Goal: Communication & Community: Answer question/provide support

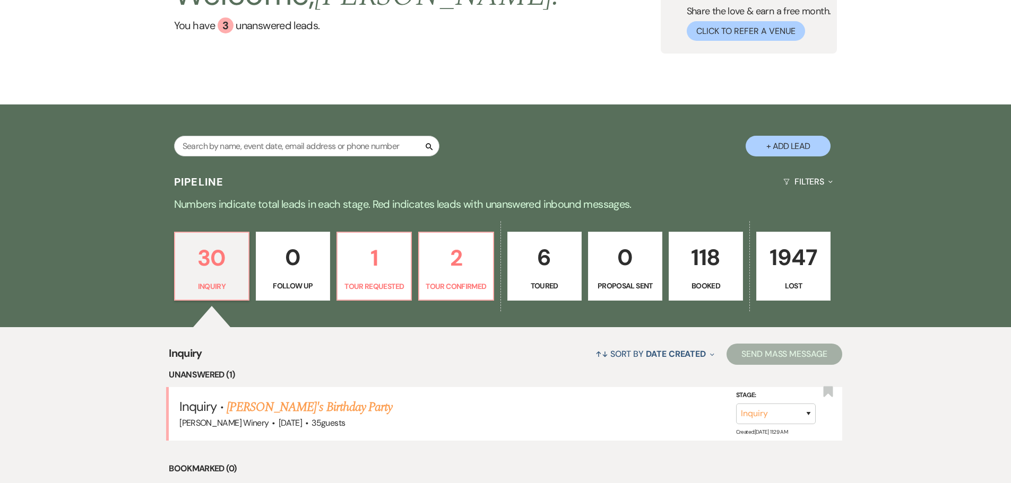
scroll to position [265, 0]
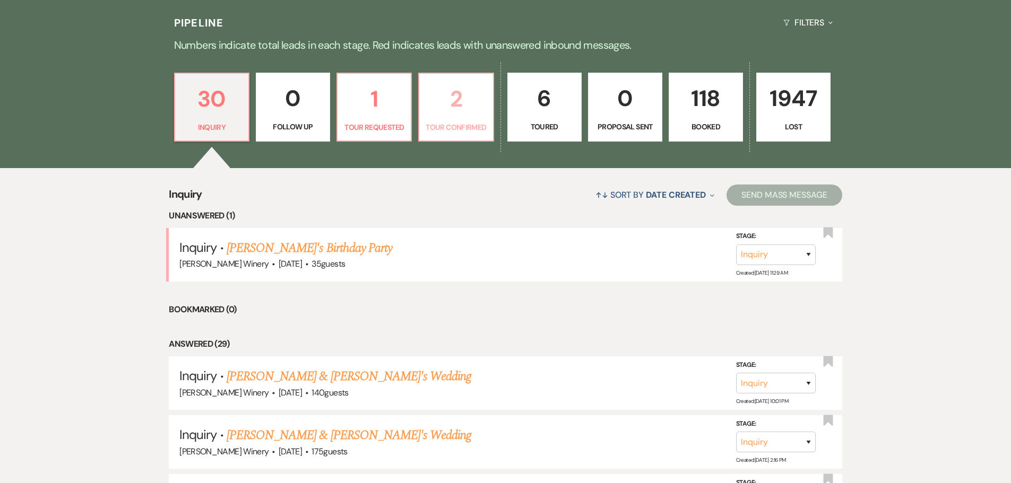
click at [479, 126] on p "Tour Confirmed" at bounding box center [456, 128] width 61 height 12
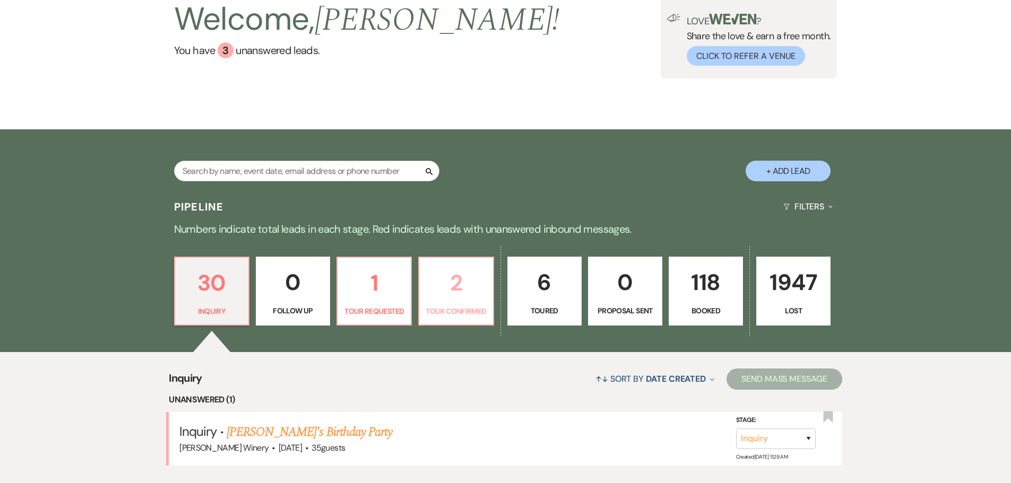
select select "4"
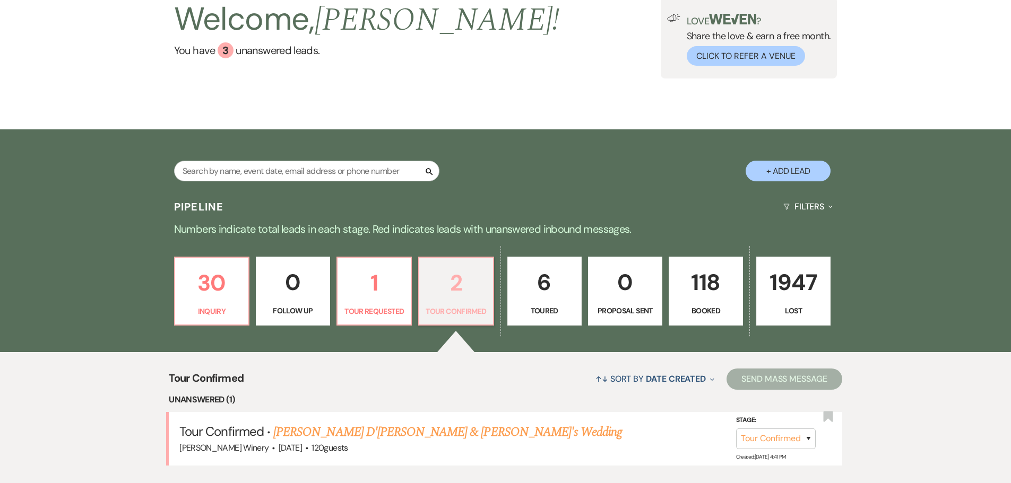
scroll to position [265, 0]
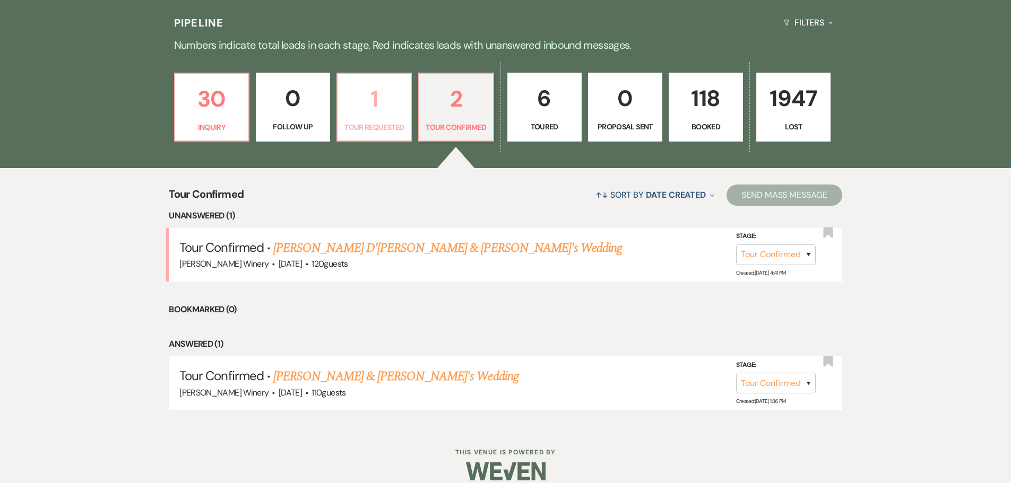
click at [385, 117] on link "1 Tour Requested" at bounding box center [373, 107] width 75 height 69
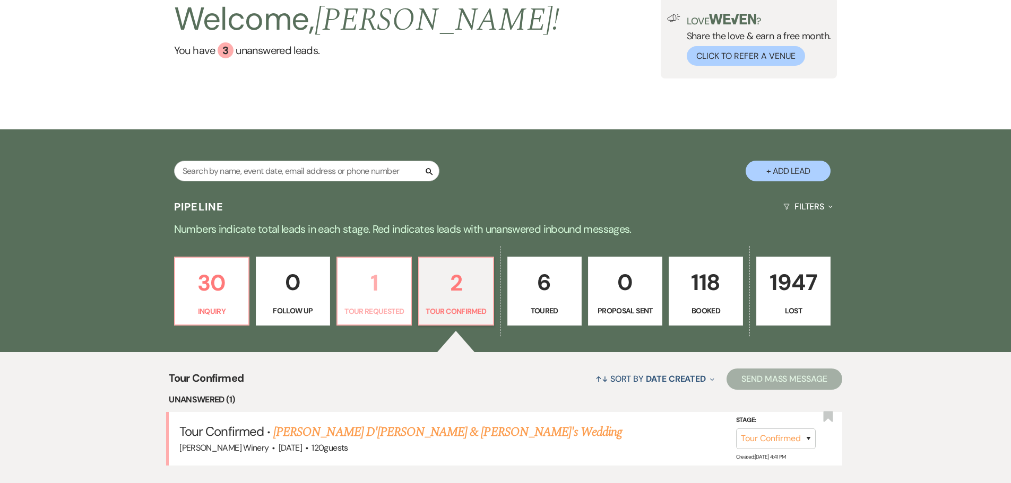
select select "2"
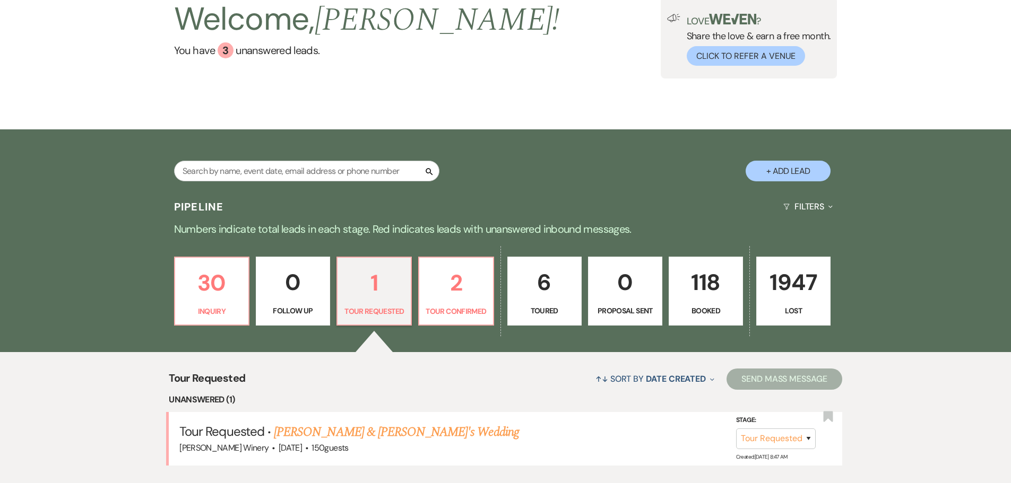
scroll to position [214, 0]
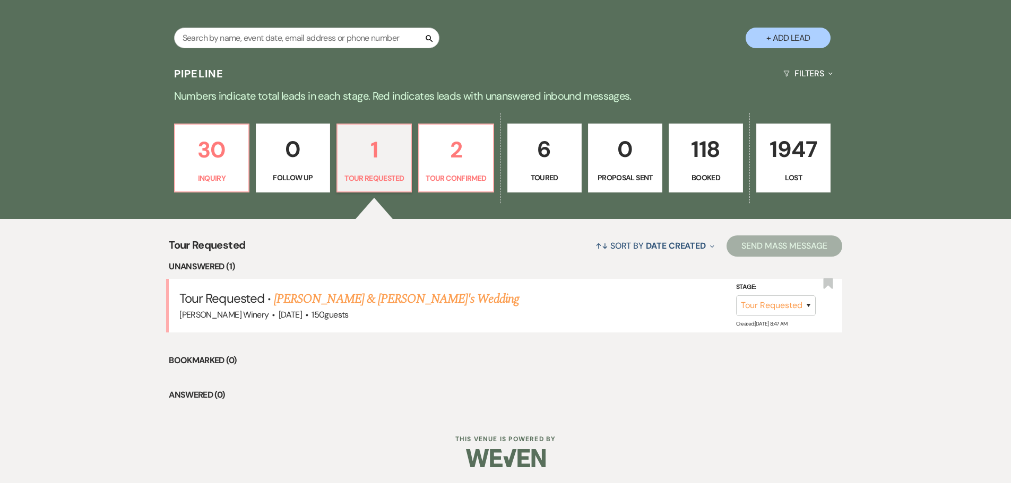
click at [373, 301] on link "[PERSON_NAME] & [PERSON_NAME]'s Wedding" at bounding box center [396, 299] width 245 height 19
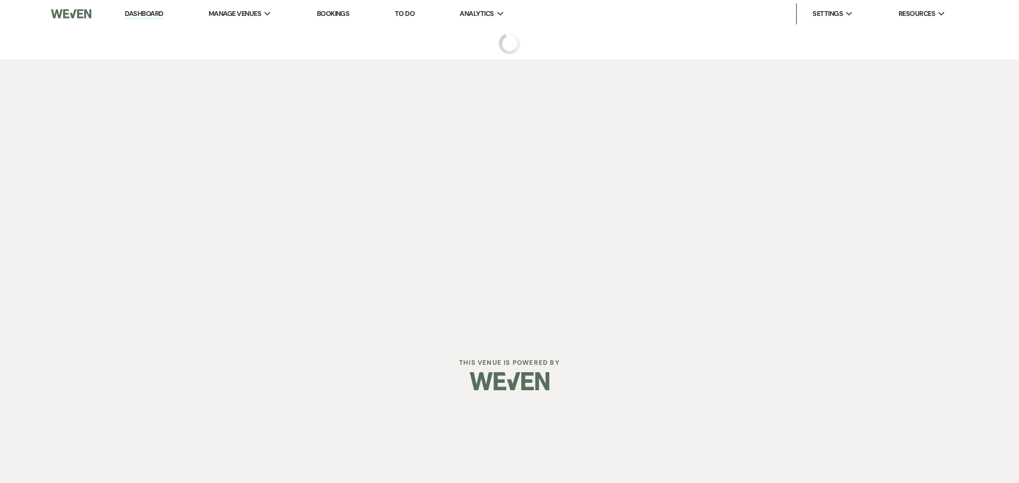
select select "2"
select select "5"
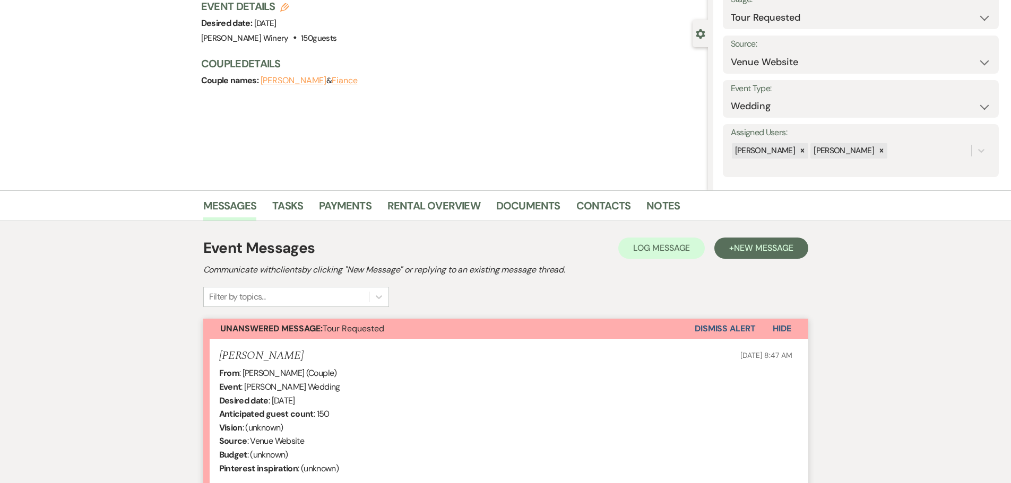
scroll to position [261, 0]
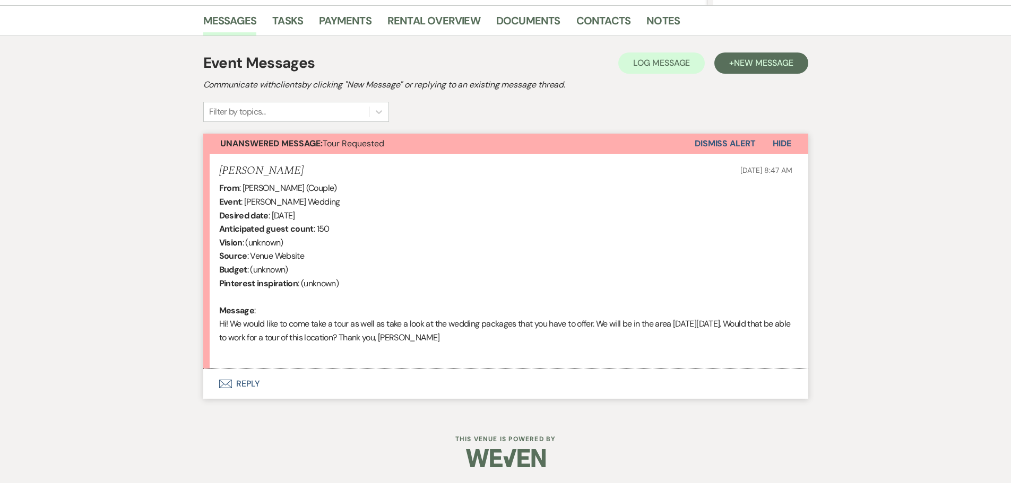
click at [252, 382] on button "Envelope Reply" at bounding box center [505, 384] width 605 height 30
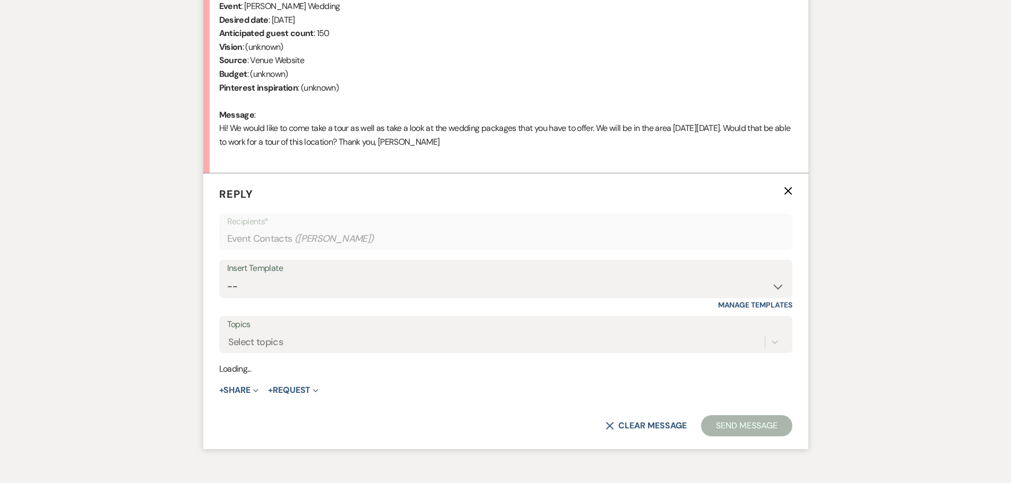
scroll to position [464, 0]
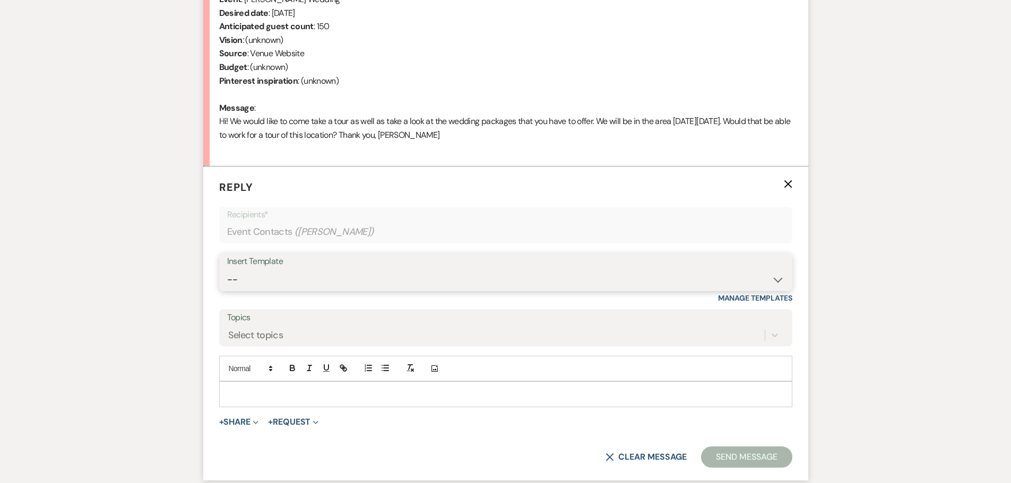
click at [269, 274] on select "-- Weven Planning Portal Introduction (Booked Events) Tour Request Response Fol…" at bounding box center [505, 280] width 557 height 21
select select "403"
click at [227, 270] on select "-- Weven Planning Portal Introduction (Booked Events) Tour Request Response Fol…" at bounding box center [505, 280] width 557 height 21
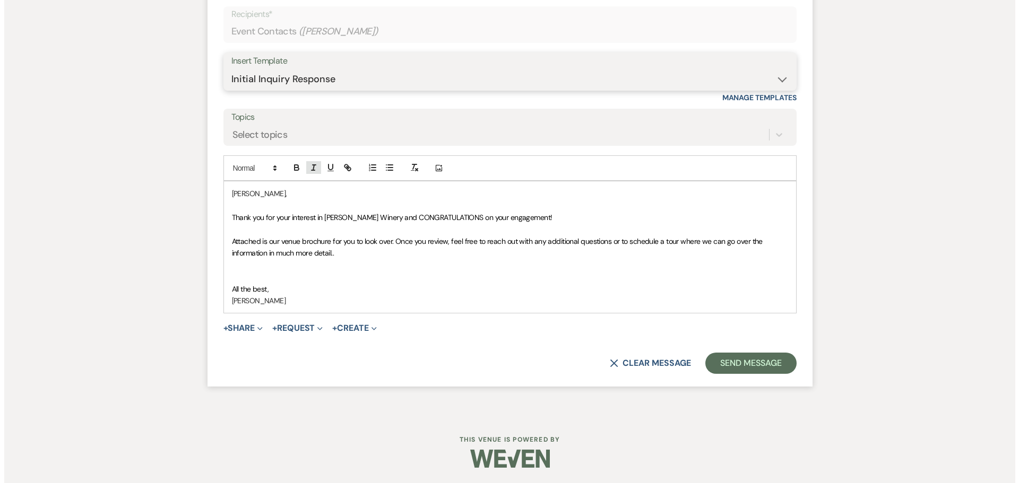
scroll to position [665, 0]
click at [249, 331] on button "+ Share Expand" at bounding box center [239, 328] width 40 height 8
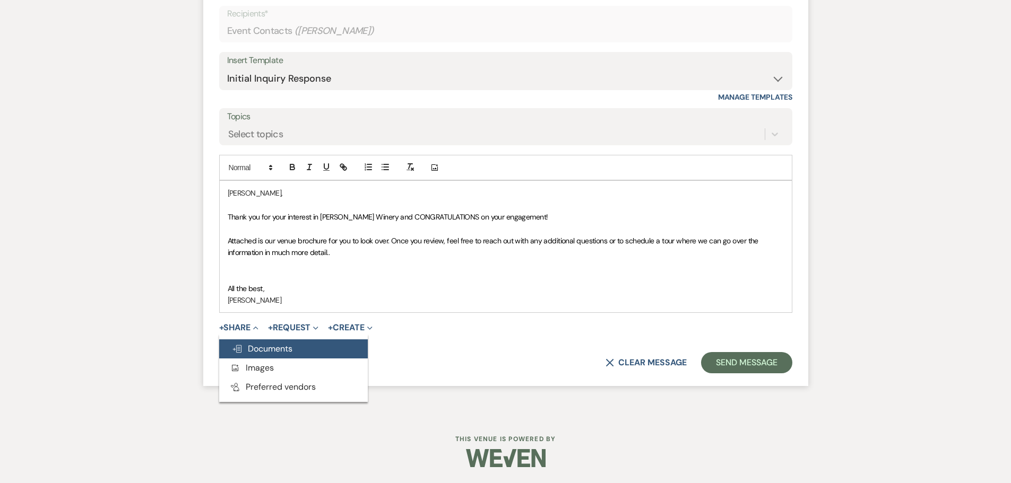
click at [257, 348] on span "Doc Upload Documents" at bounding box center [262, 348] width 61 height 11
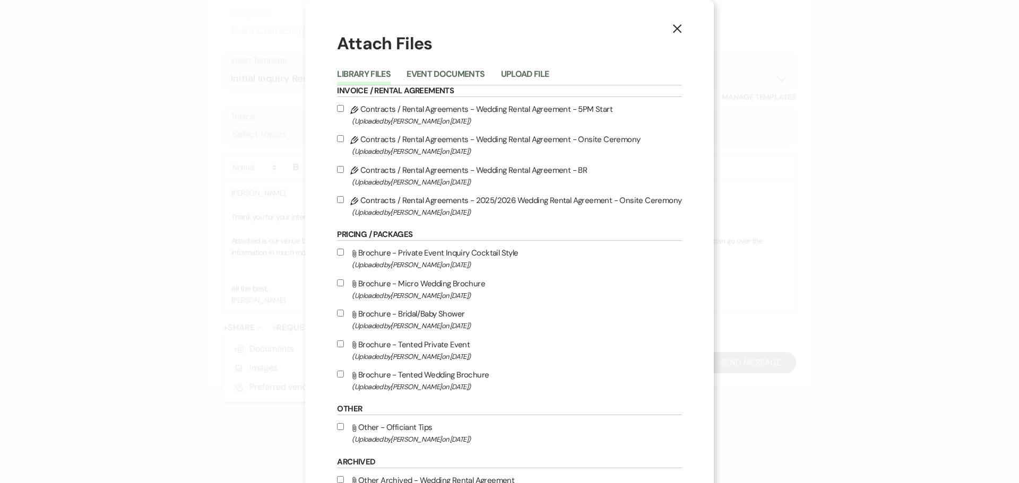
click at [341, 374] on input "Attach File Brochure - Tented Wedding Brochure (Uploaded by [PERSON_NAME] on [D…" at bounding box center [340, 374] width 7 height 7
checkbox input "true"
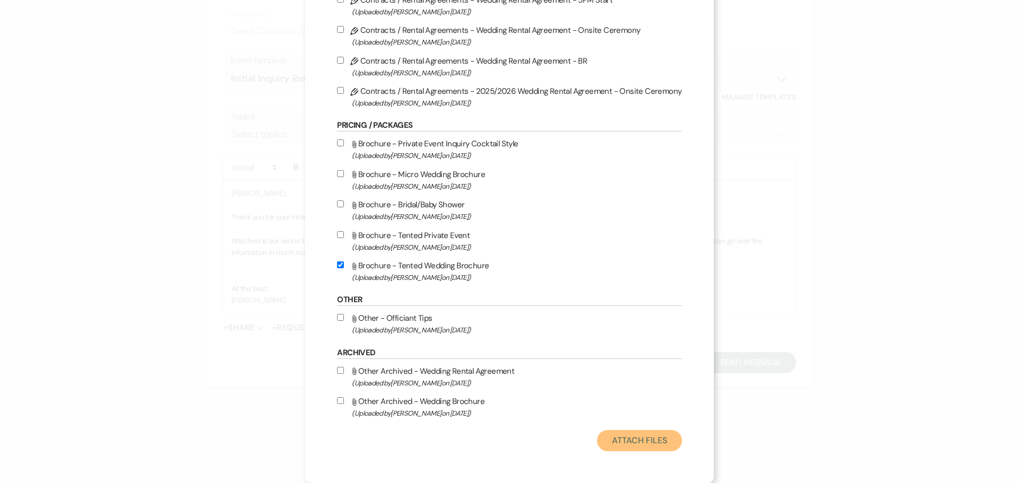
click at [628, 445] on button "Attach Files" at bounding box center [639, 440] width 84 height 21
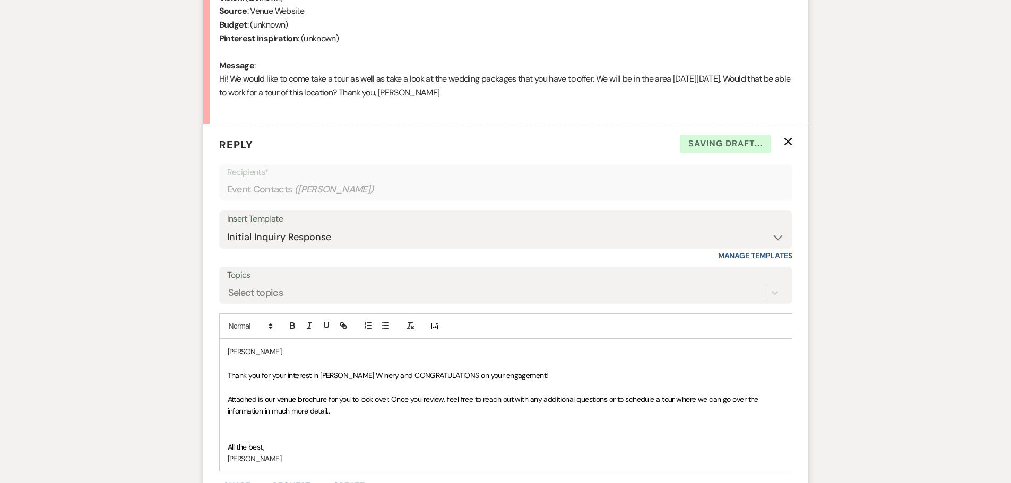
scroll to position [506, 0]
click at [816, 149] on div "Messages Tasks Payments Rental Overview Documents Contacts Notes Event Messages…" at bounding box center [505, 176] width 1011 height 831
click at [239, 429] on p at bounding box center [506, 424] width 556 height 12
click at [346, 410] on p "Attached is our venue brochure for you to look over. Once you review, feel free…" at bounding box center [506, 406] width 556 height 24
drag, startPoint x: 241, startPoint y: 425, endPoint x: 257, endPoint y: 422, distance: 16.2
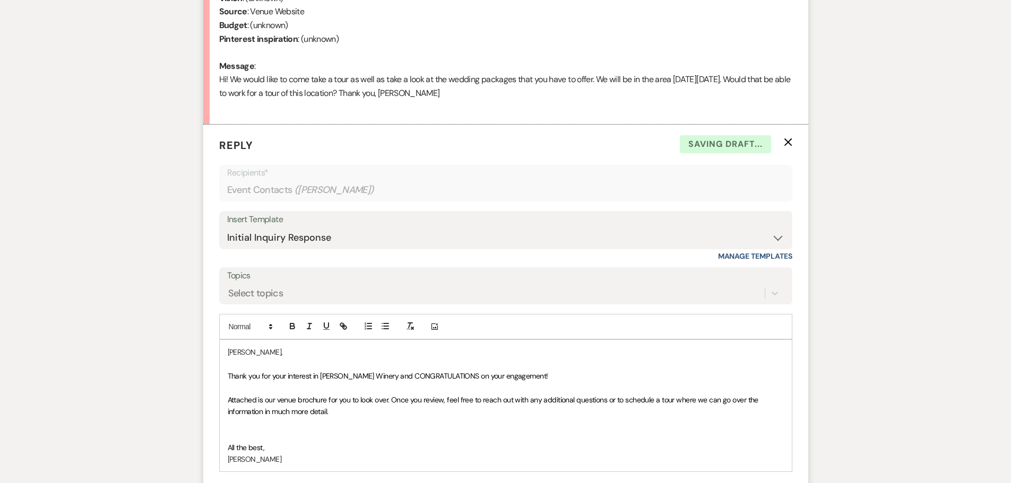
click at [241, 424] on p at bounding box center [506, 424] width 556 height 12
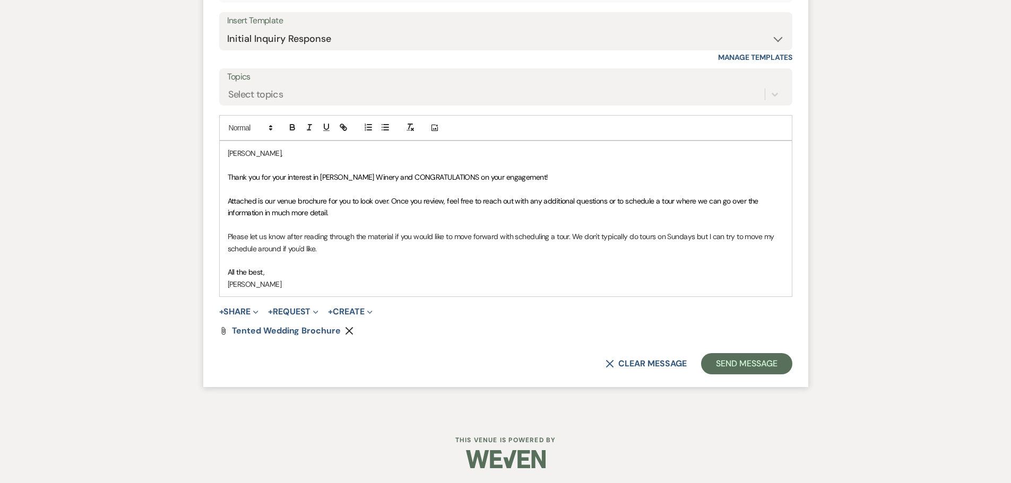
scroll to position [706, 0]
click at [315, 245] on p "Please let us know after reading through the material if you would like to move…" at bounding box center [506, 242] width 556 height 24
click at [774, 370] on button "Send Message" at bounding box center [746, 362] width 91 height 21
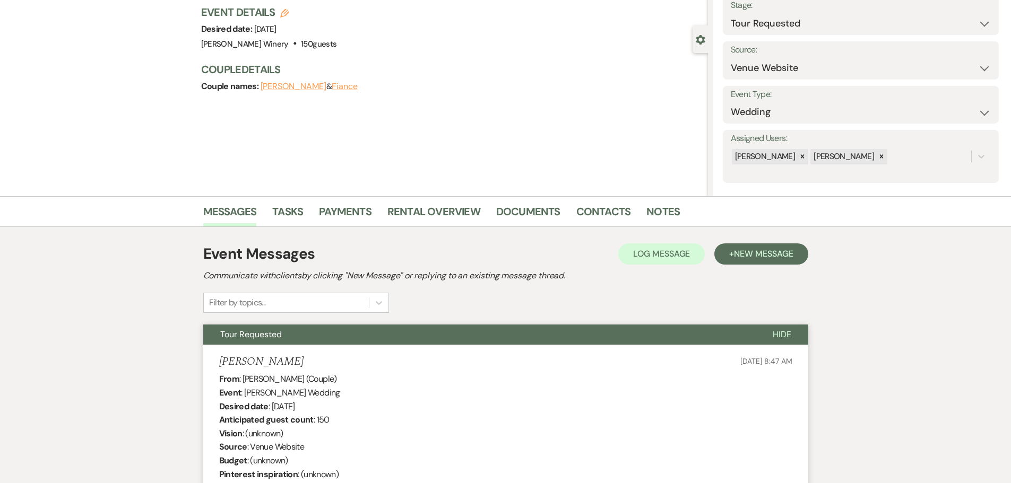
scroll to position [0, 0]
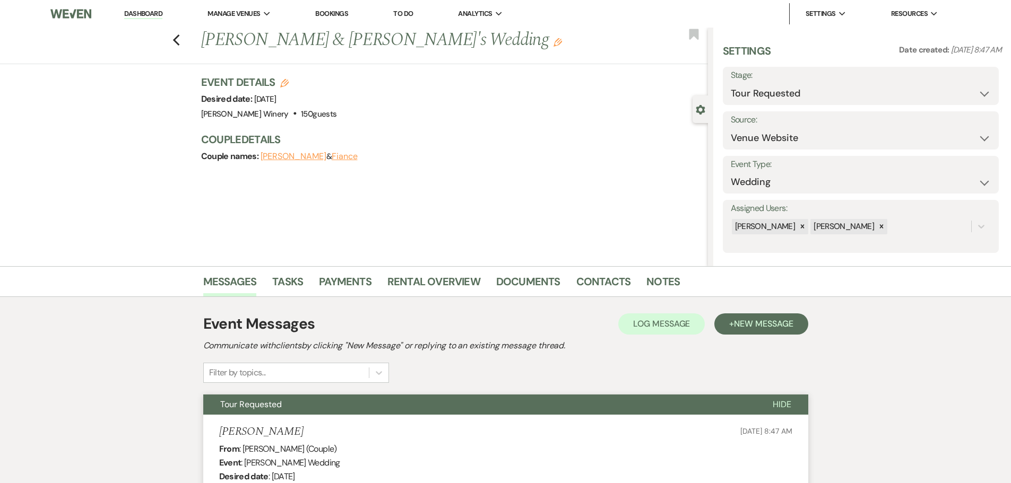
click at [139, 9] on link "Dashboard" at bounding box center [143, 14] width 38 height 10
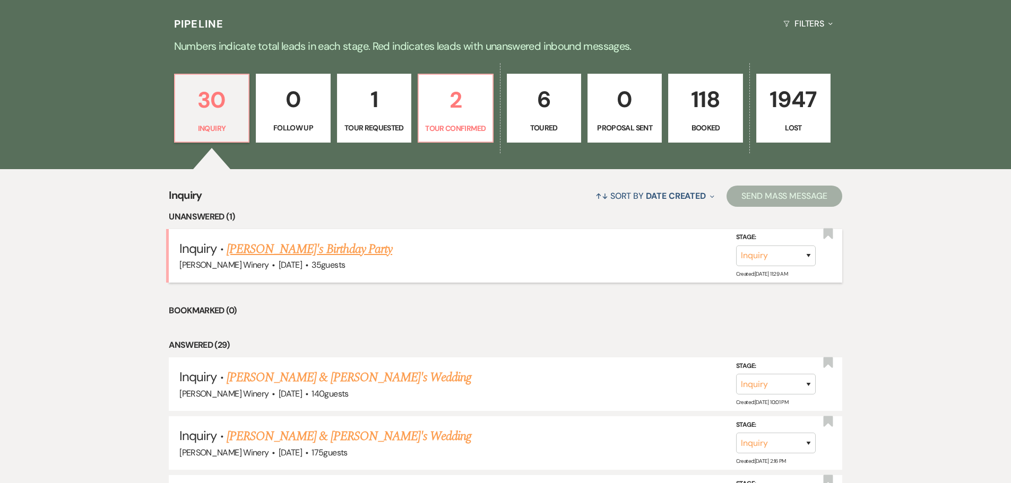
scroll to position [265, 0]
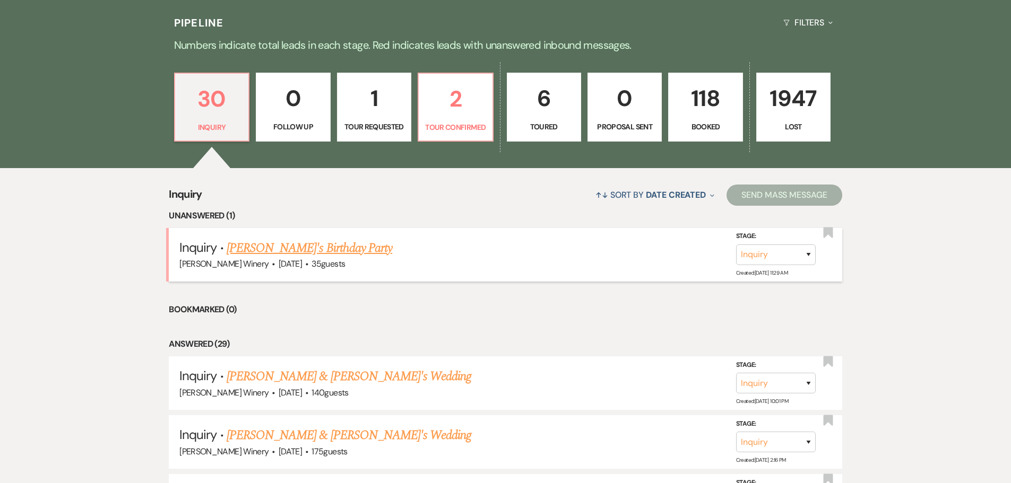
click at [296, 246] on link "[PERSON_NAME]'s Birthday Party" at bounding box center [310, 248] width 166 height 19
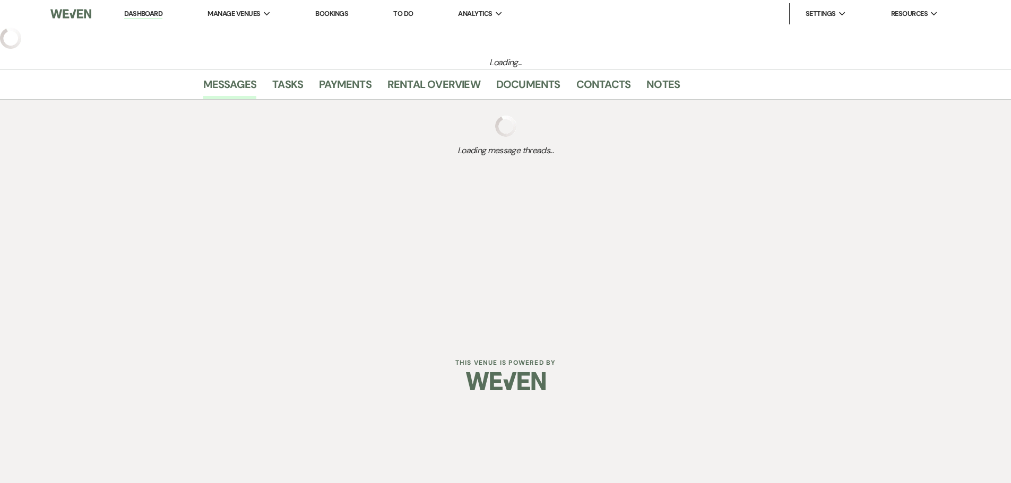
select select "5"
select select "4"
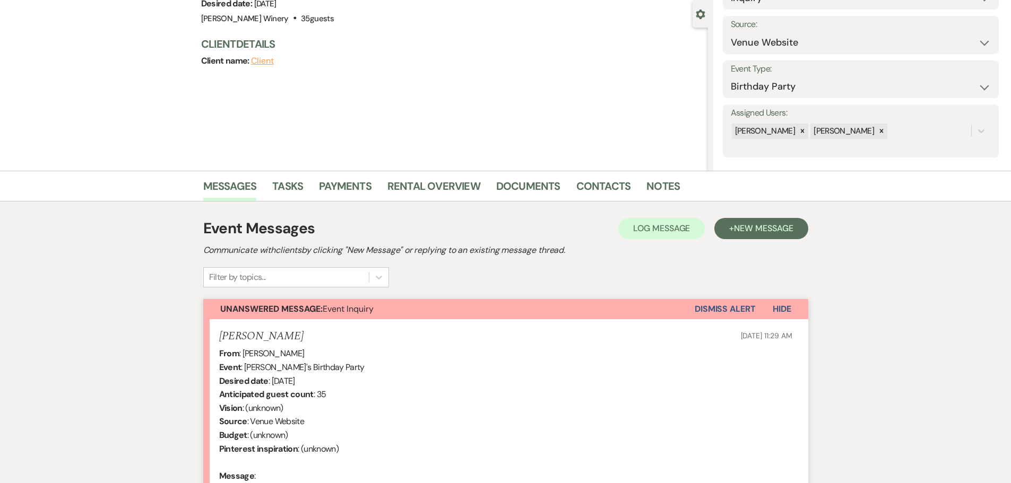
scroll to position [212, 0]
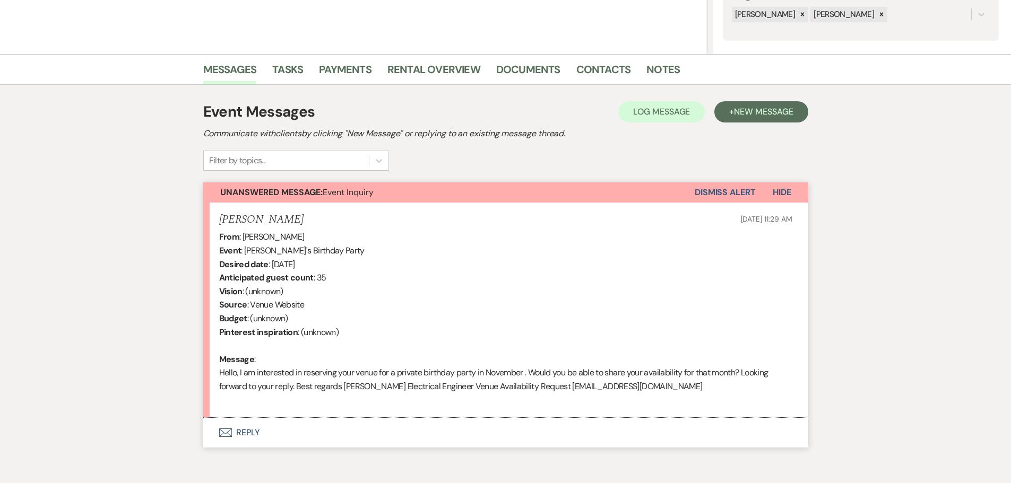
click at [244, 434] on button "Envelope Reply" at bounding box center [505, 433] width 605 height 30
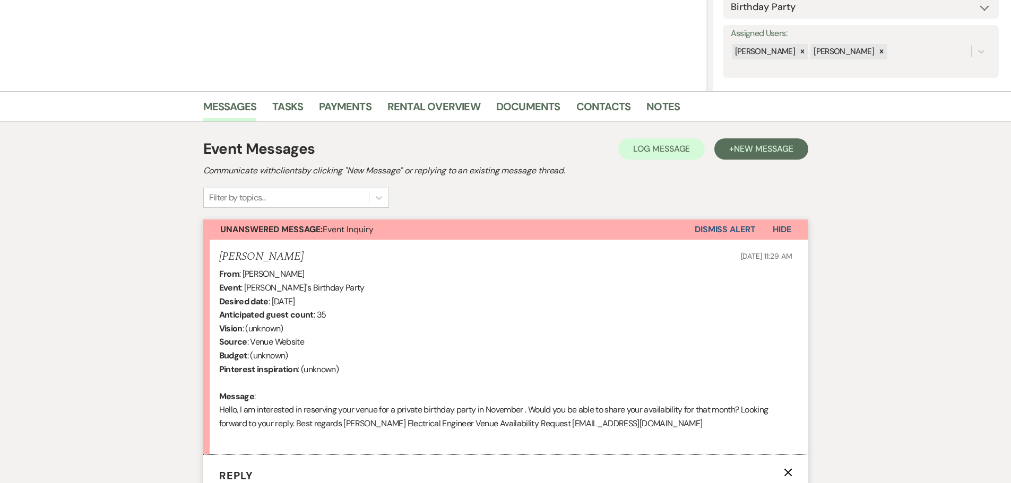
scroll to position [175, 0]
